Goal: Communication & Community: Answer question/provide support

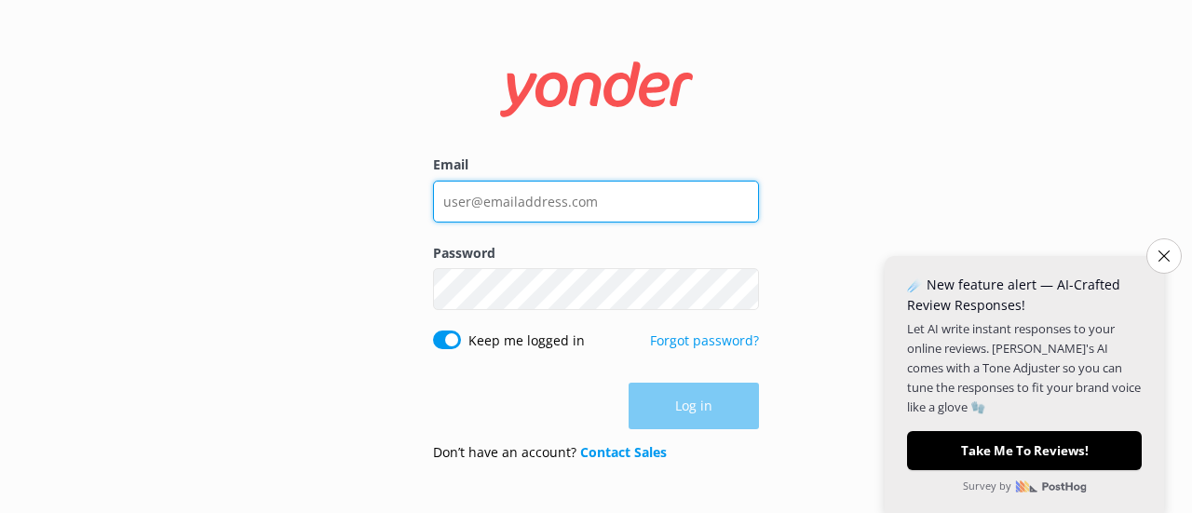
type input "[EMAIL_ADDRESS][DOMAIN_NAME]"
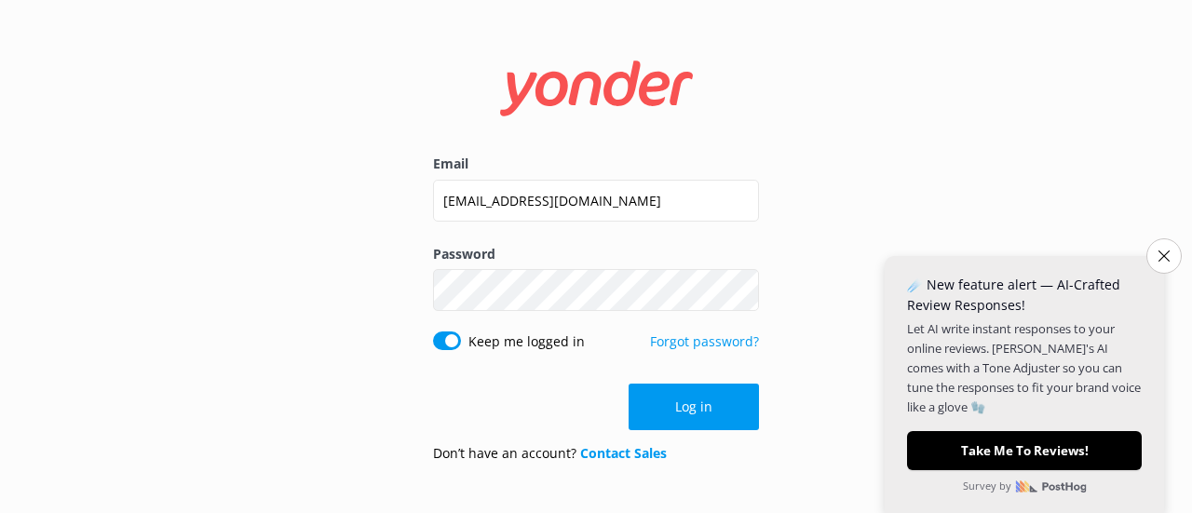
click at [679, 410] on div "Log in" at bounding box center [596, 407] width 326 height 47
click at [1161, 251] on icon "Close survey" at bounding box center [1163, 256] width 12 height 12
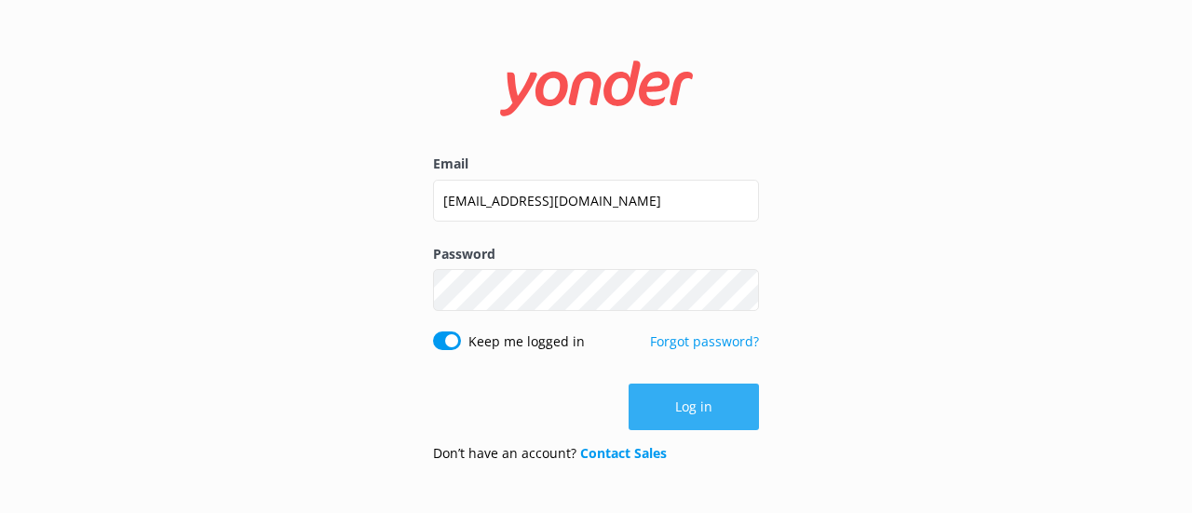
click at [699, 412] on button "Log in" at bounding box center [693, 407] width 130 height 47
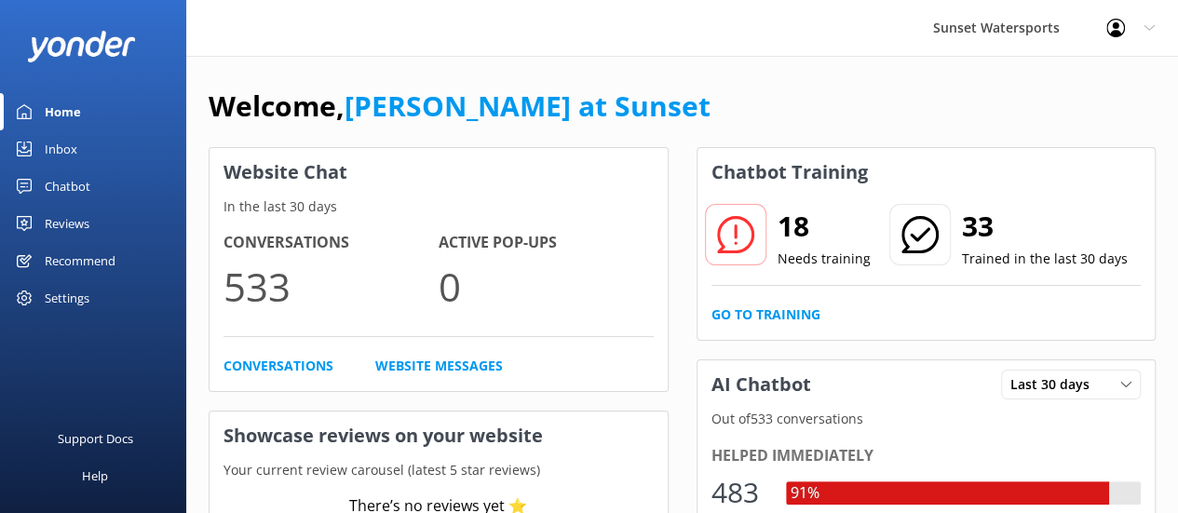
click at [55, 154] on div "Inbox" at bounding box center [61, 148] width 33 height 37
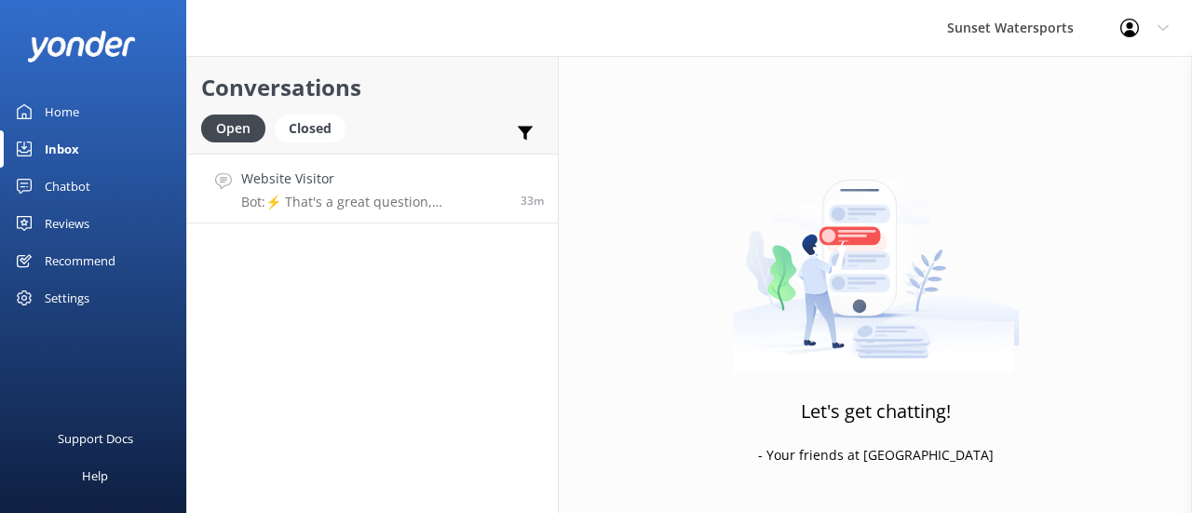
click at [305, 200] on p "Bot: ⚡ That's a great question, unfortunately I do not know the answer. I'm goi…" at bounding box center [373, 202] width 265 height 17
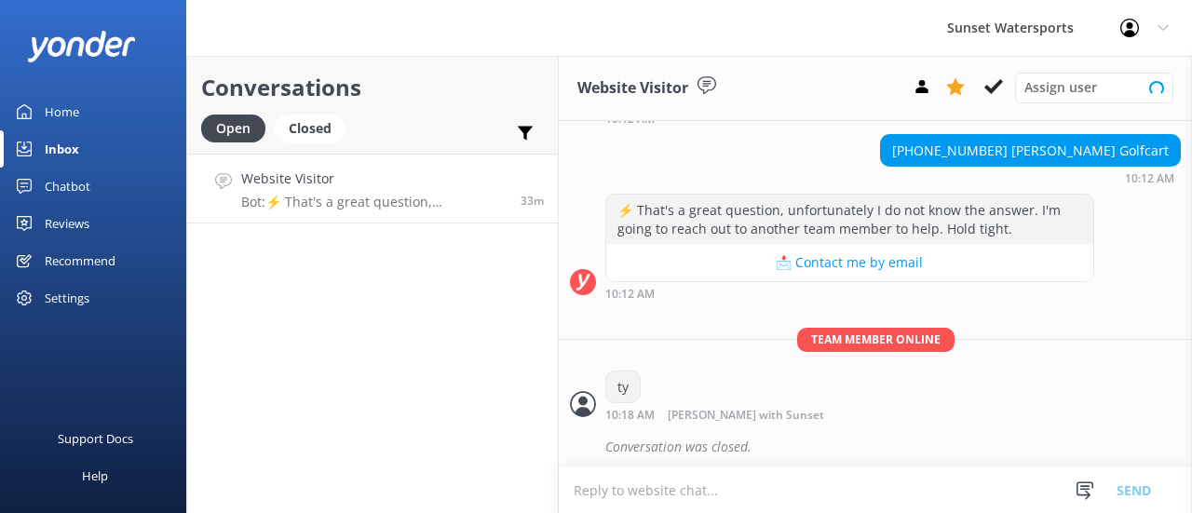
scroll to position [203, 0]
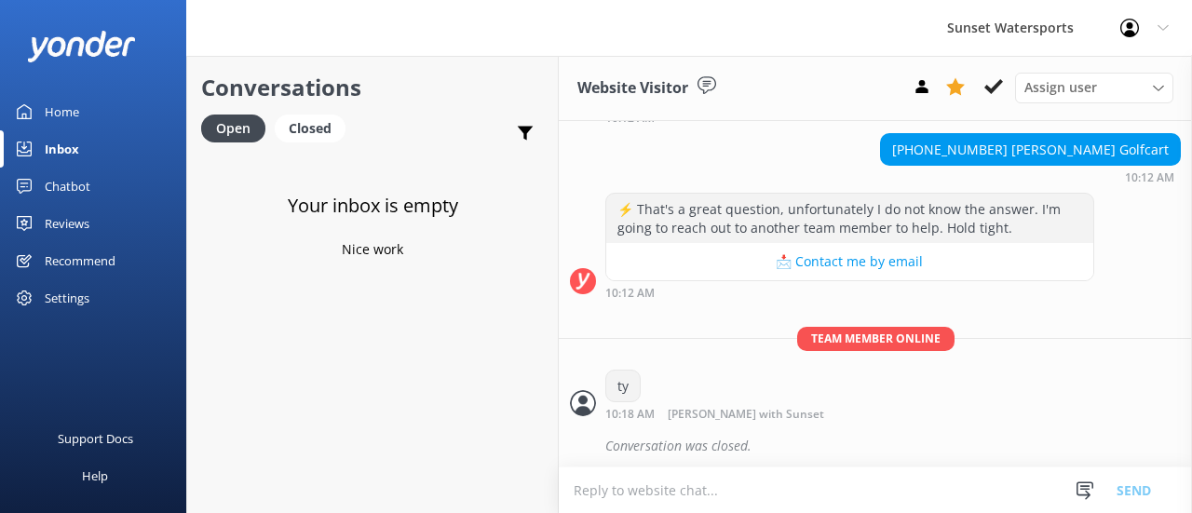
click at [46, 185] on div "Chatbot" at bounding box center [68, 186] width 46 height 37
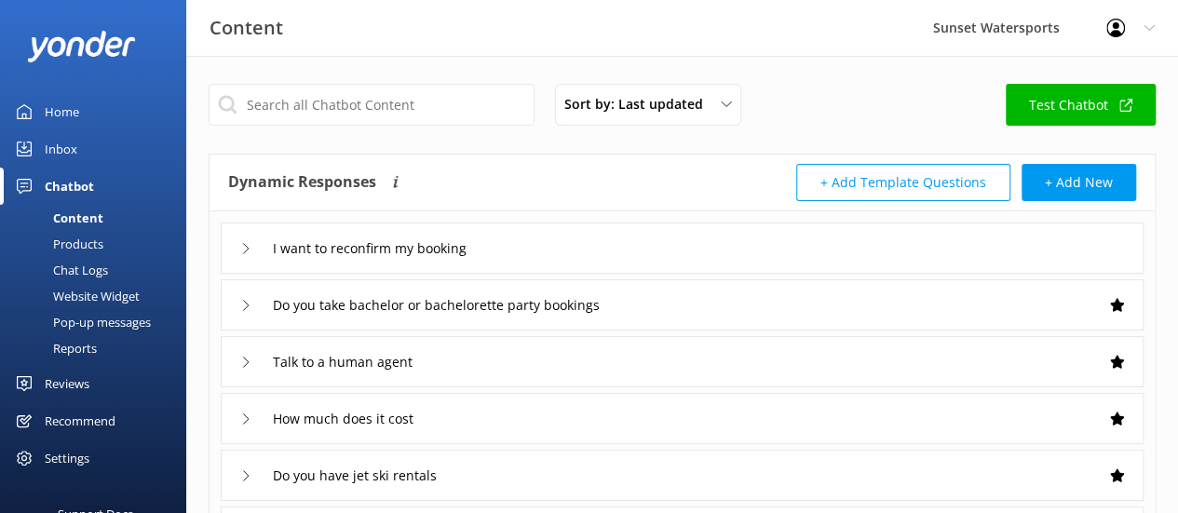
click at [55, 139] on div "Inbox" at bounding box center [61, 148] width 33 height 37
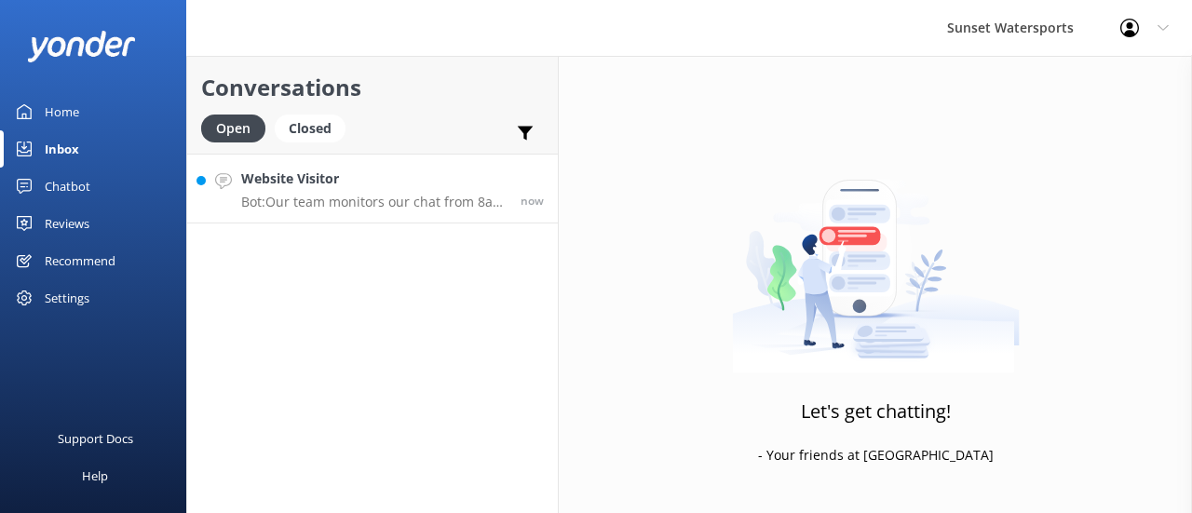
click at [369, 196] on p "Bot: Our team monitors our chat from 8am to 8pm and will be with you shortly! I…" at bounding box center [373, 202] width 265 height 17
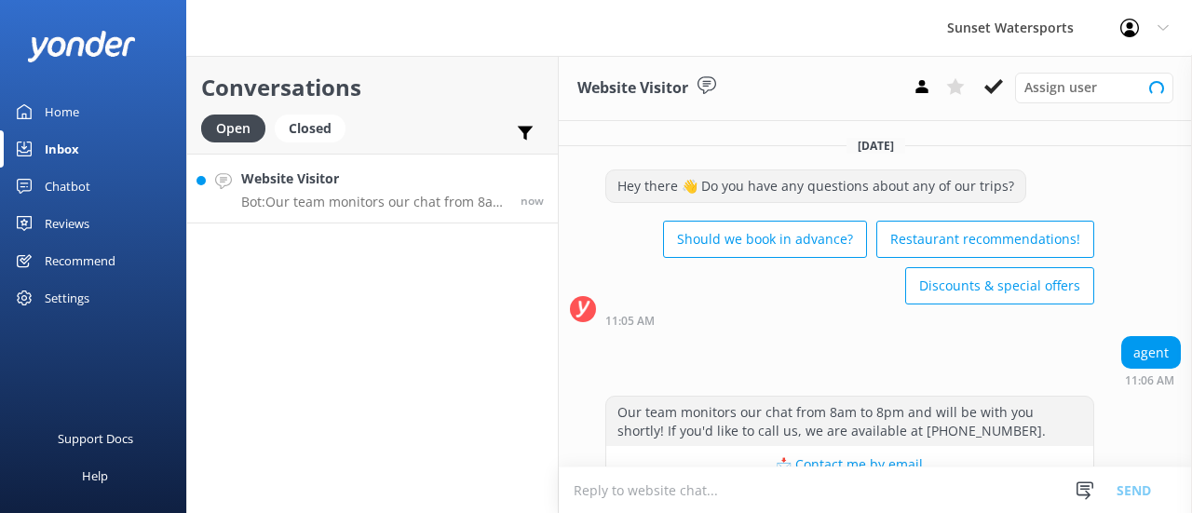
scroll to position [42, 0]
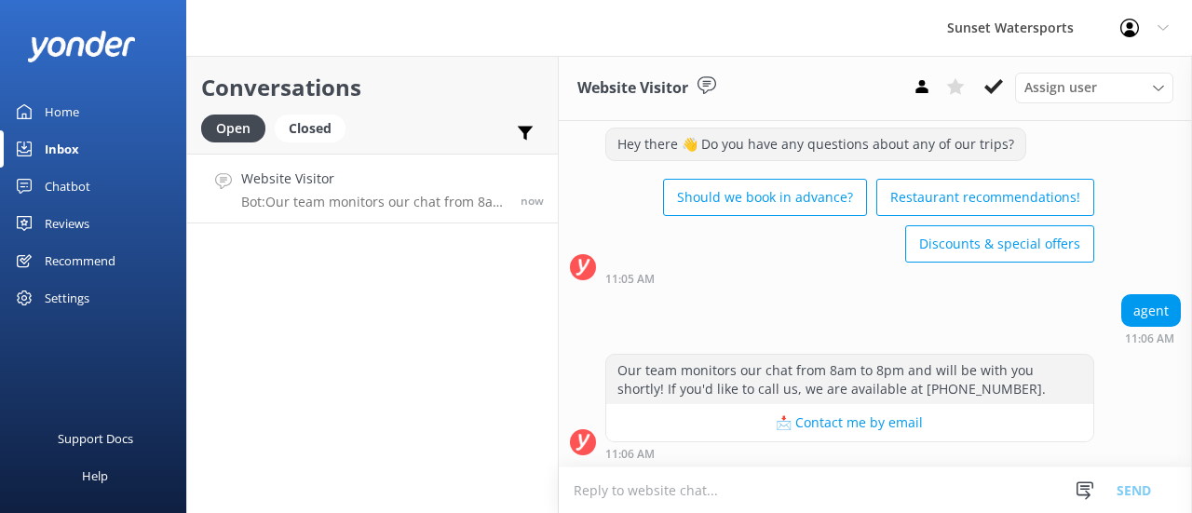
click at [622, 494] on textarea at bounding box center [875, 490] width 633 height 46
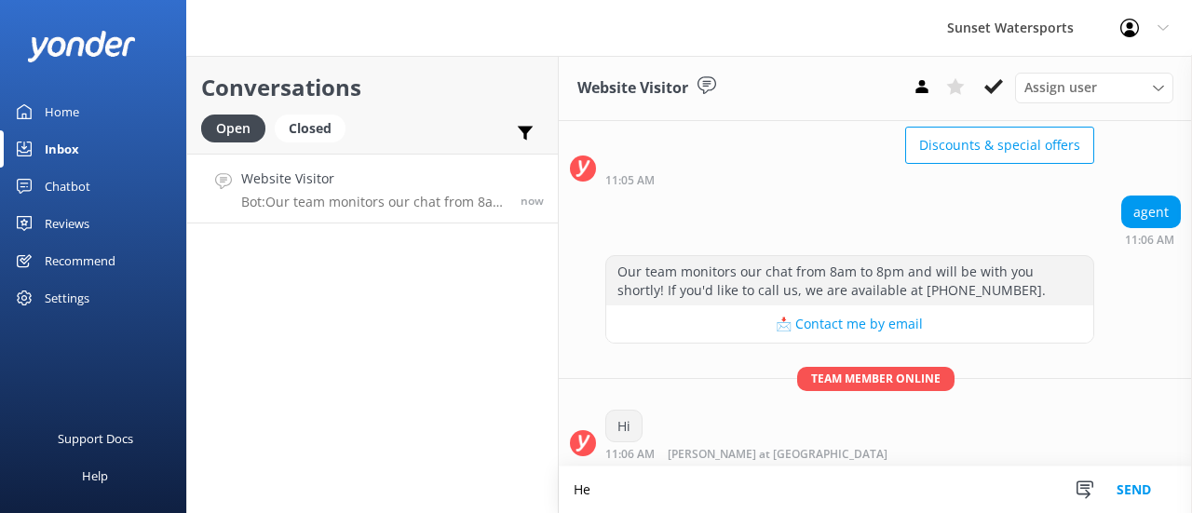
type textarea "H"
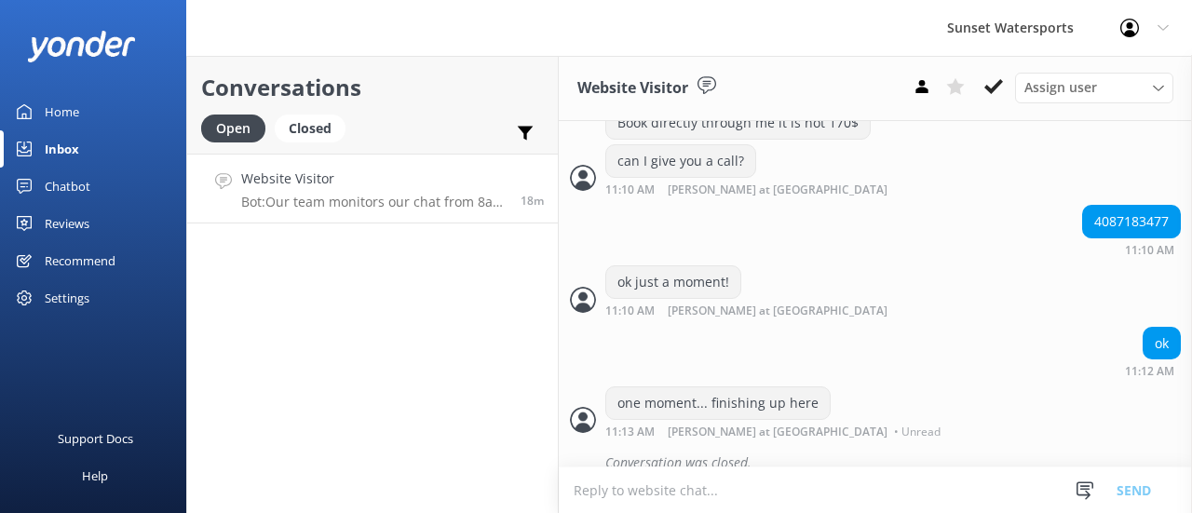
scroll to position [1343, 0]
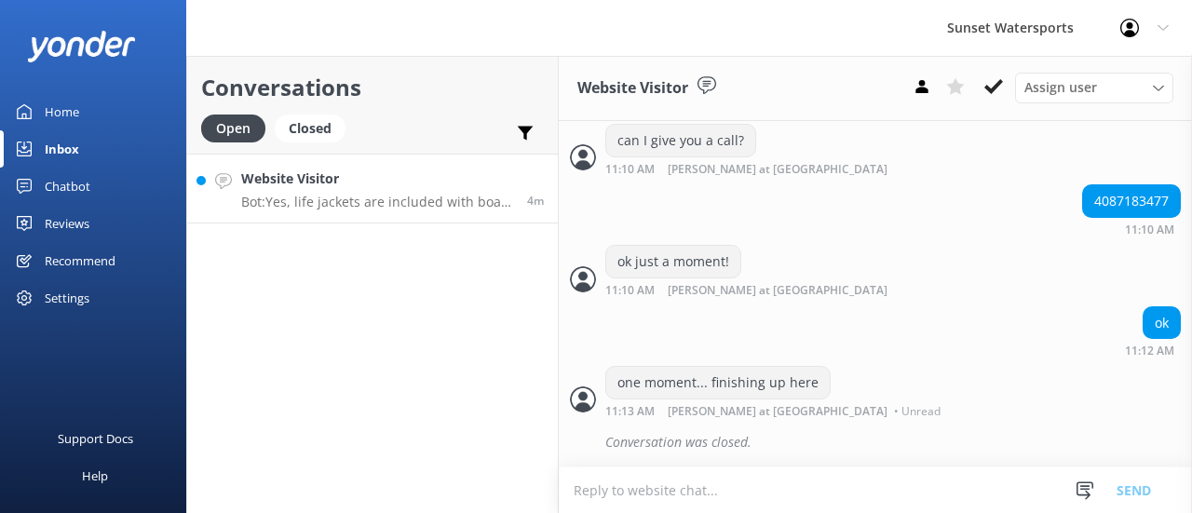
click at [354, 208] on p "Bot: Yes, life jackets are included with boat rentals." at bounding box center [377, 202] width 272 height 17
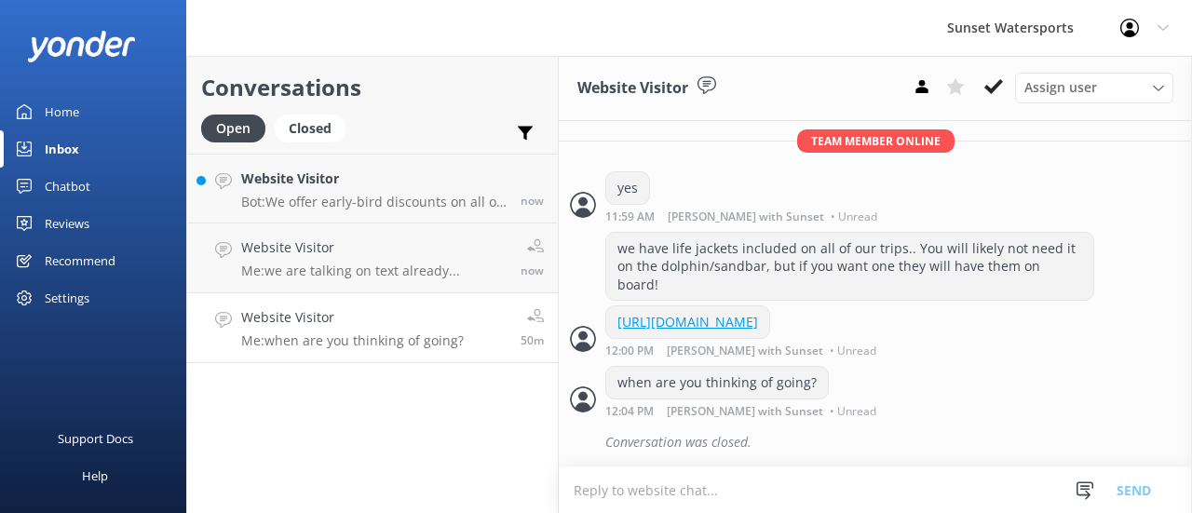
scroll to position [1827, 0]
click at [358, 275] on p "Me: we are talking on text already..." at bounding box center [350, 271] width 219 height 17
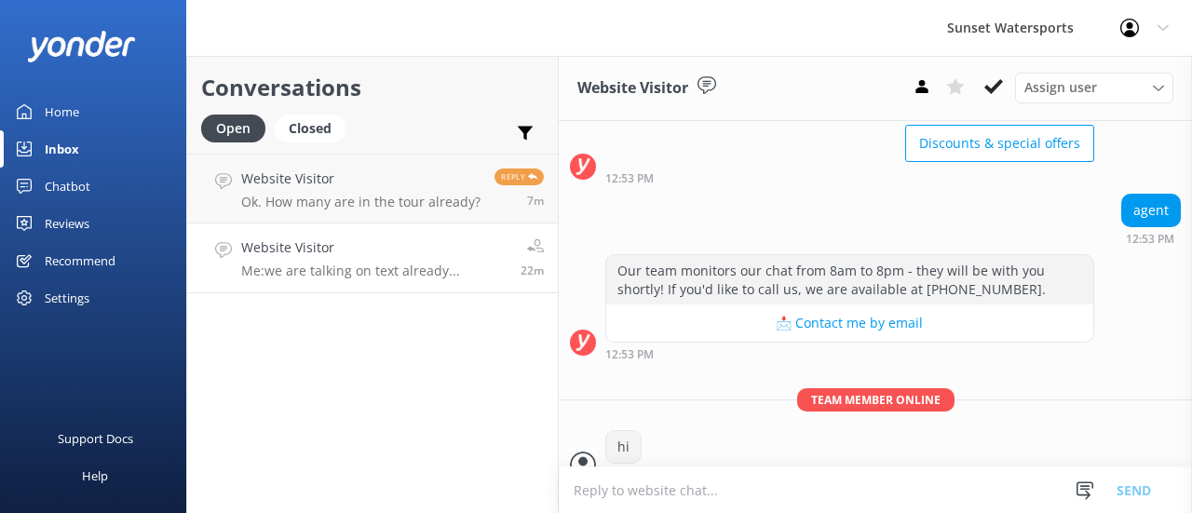
scroll to position [1923, 0]
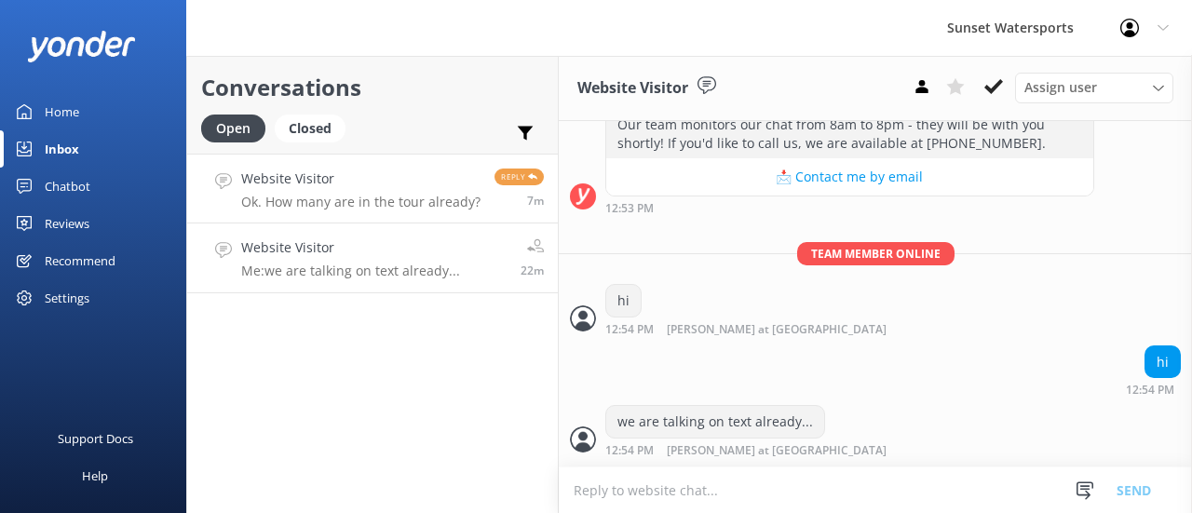
click at [290, 194] on p "Ok. How many are in the tour already?" at bounding box center [360, 202] width 239 height 17
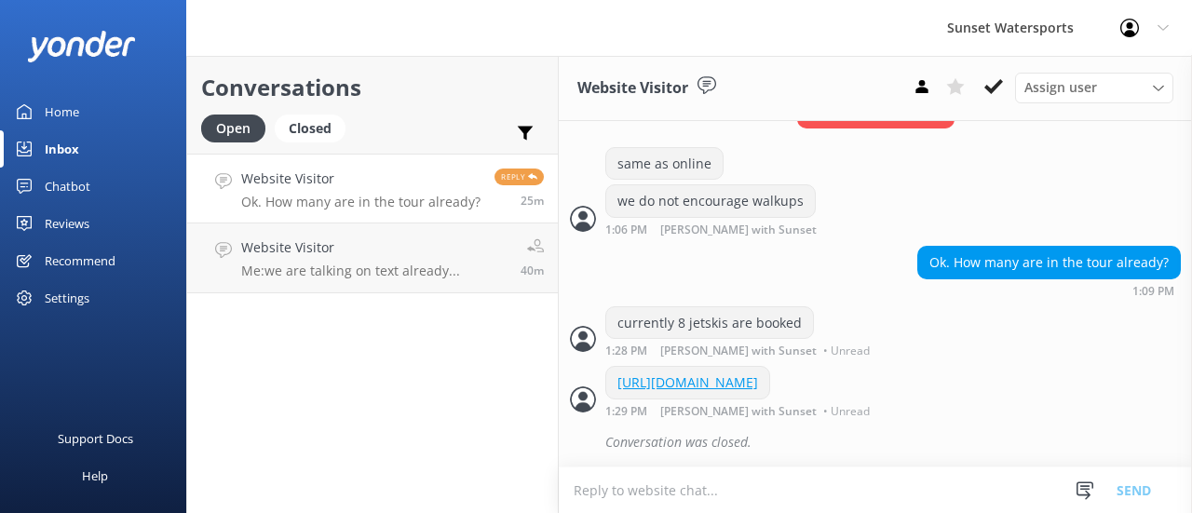
scroll to position [1940, 0]
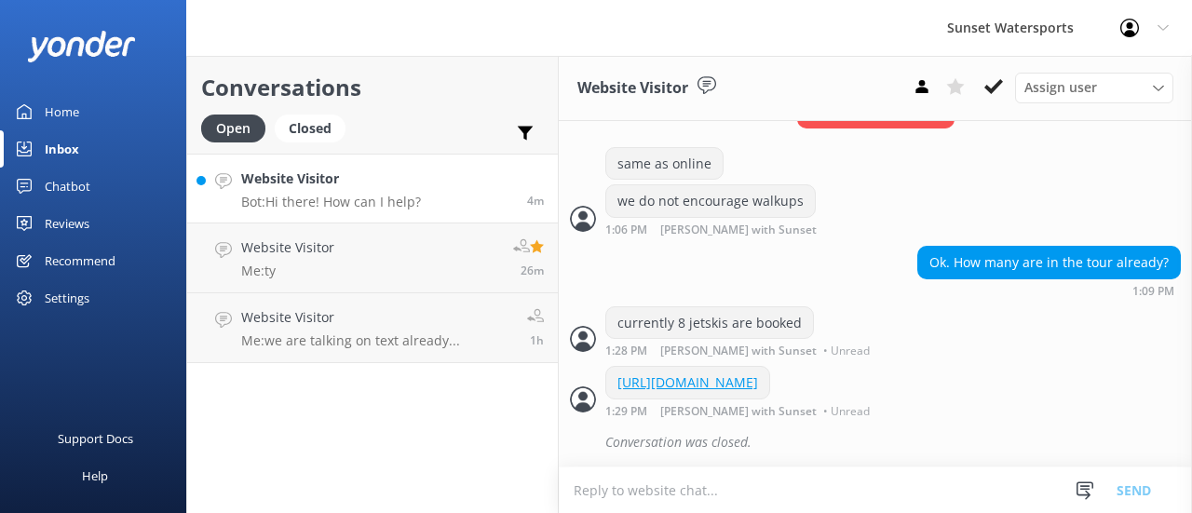
click at [305, 195] on p "Bot: Hi there! How can I help?" at bounding box center [331, 202] width 180 height 17
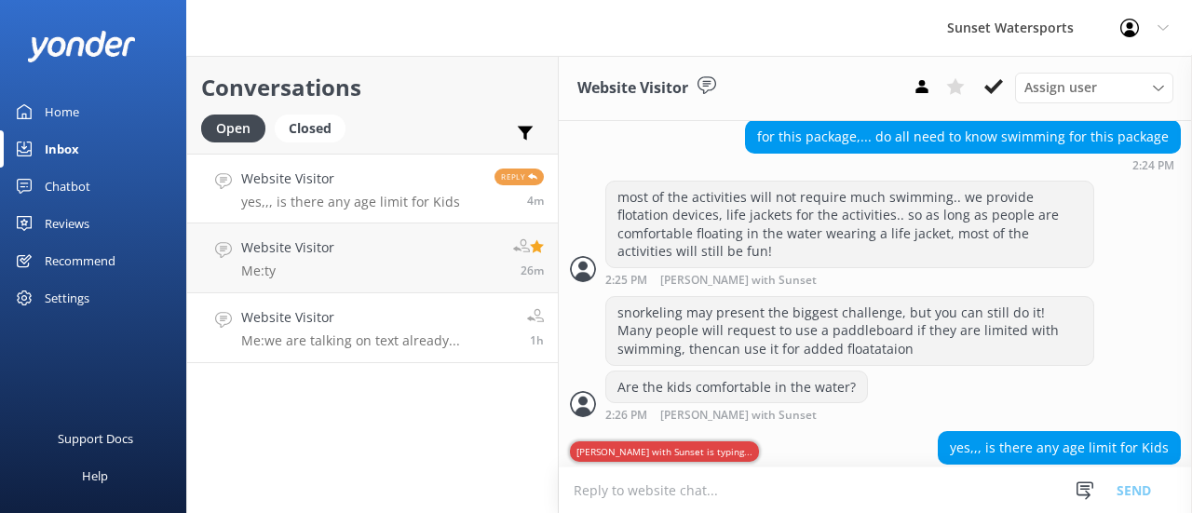
scroll to position [491, 0]
